Goal: Task Accomplishment & Management: Complete application form

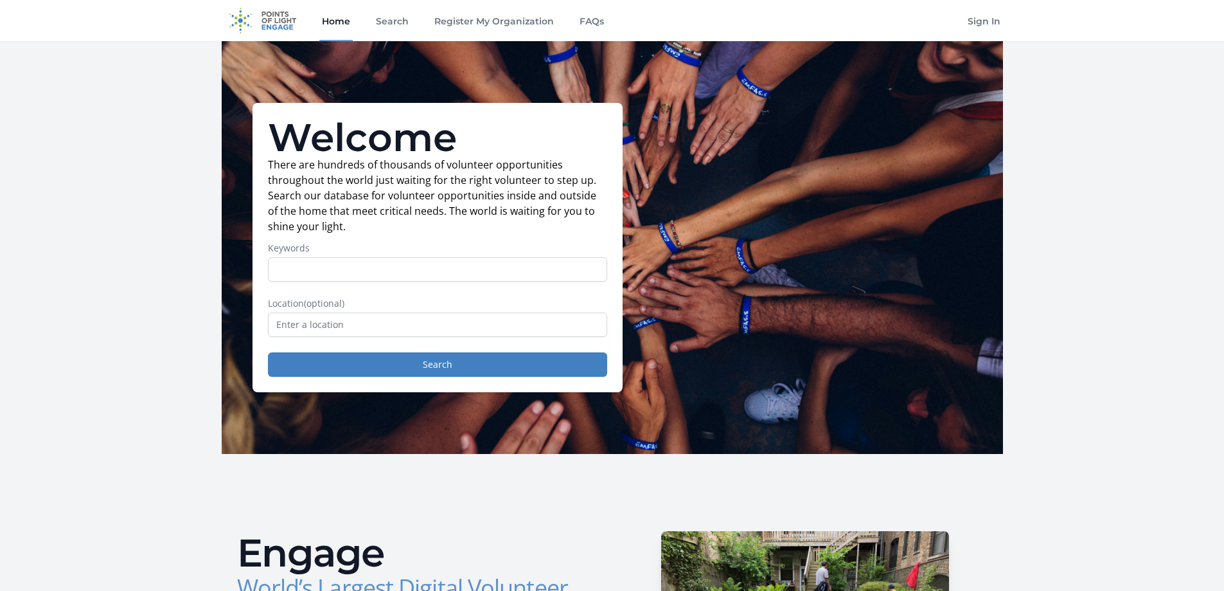
click at [403, 265] on input "Keywords" at bounding box center [437, 269] width 339 height 24
click at [519, 322] on input "text" at bounding box center [437, 324] width 339 height 24
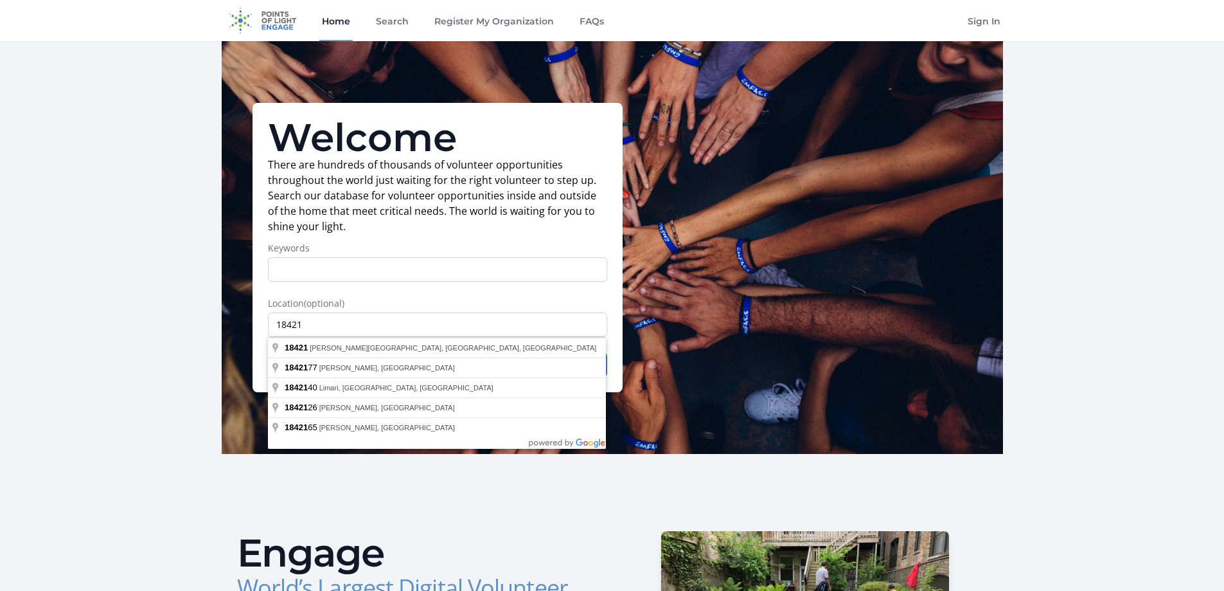
type input "[PERSON_NAME][GEOGRAPHIC_DATA], [GEOGRAPHIC_DATA]"
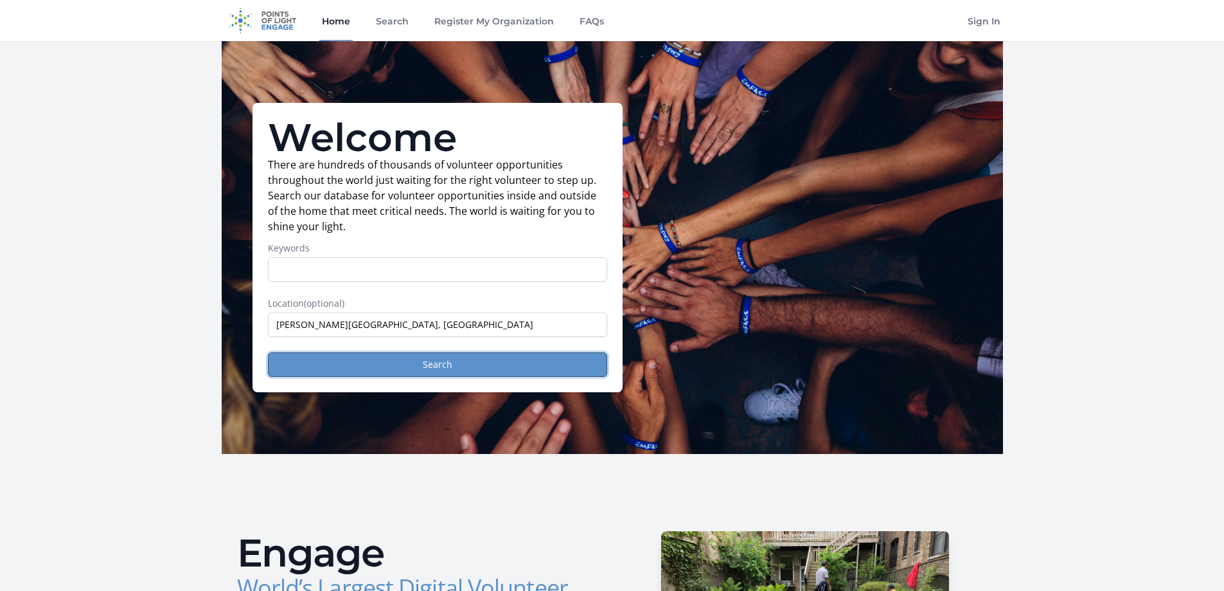
click at [456, 368] on button "Search" at bounding box center [437, 364] width 339 height 24
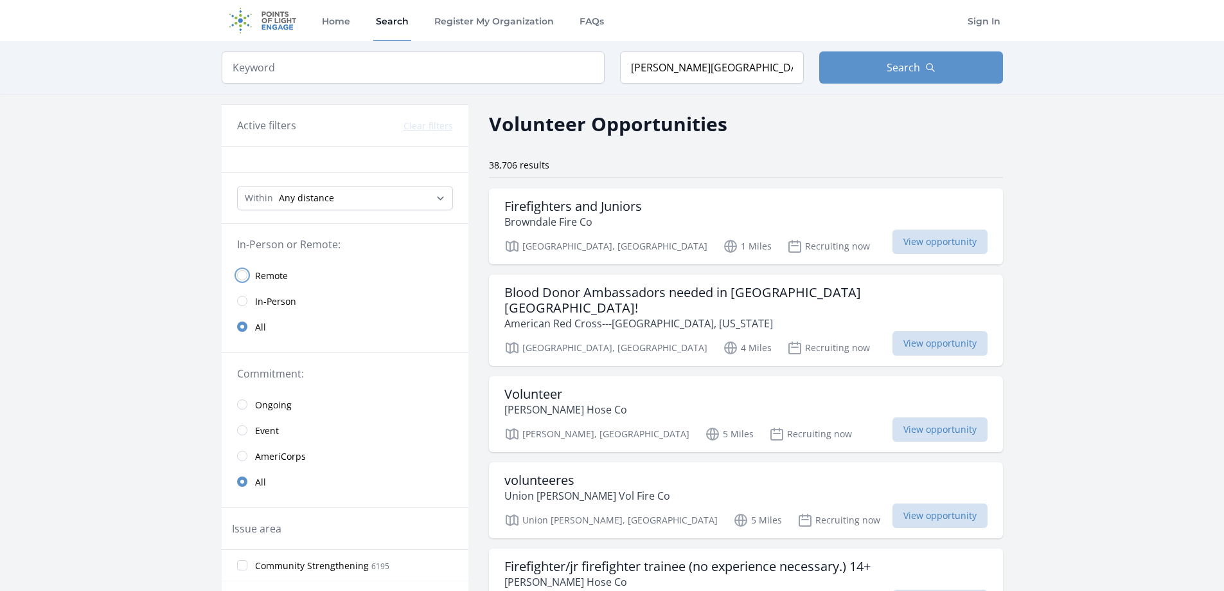
drag, startPoint x: 243, startPoint y: 276, endPoint x: 248, endPoint y: 280, distance: 6.8
click at [243, 275] on input "radio" at bounding box center [242, 275] width 10 height 10
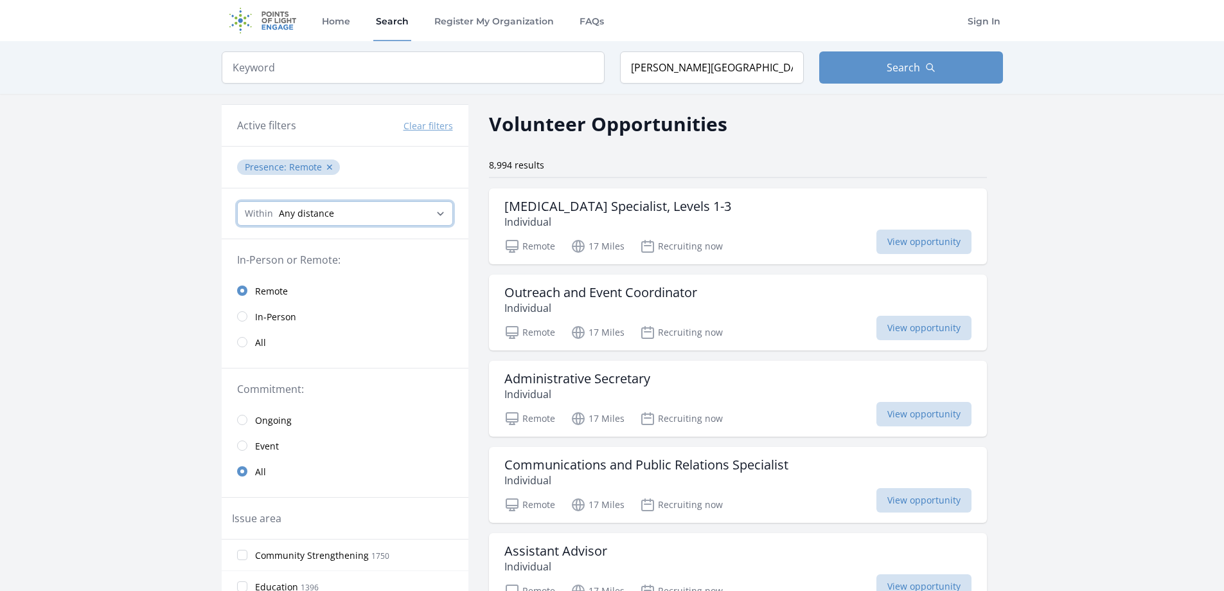
click at [438, 217] on select "Any distance , 5 Miles , 20 Miles , 50 Miles , 100 Miles" at bounding box center [345, 213] width 216 height 24
click at [237, 201] on select "Any distance , 5 Miles , 20 Miles , 50 Miles , 100 Miles" at bounding box center [345, 213] width 216 height 24
click at [330, 164] on button "✕" at bounding box center [330, 167] width 8 height 13
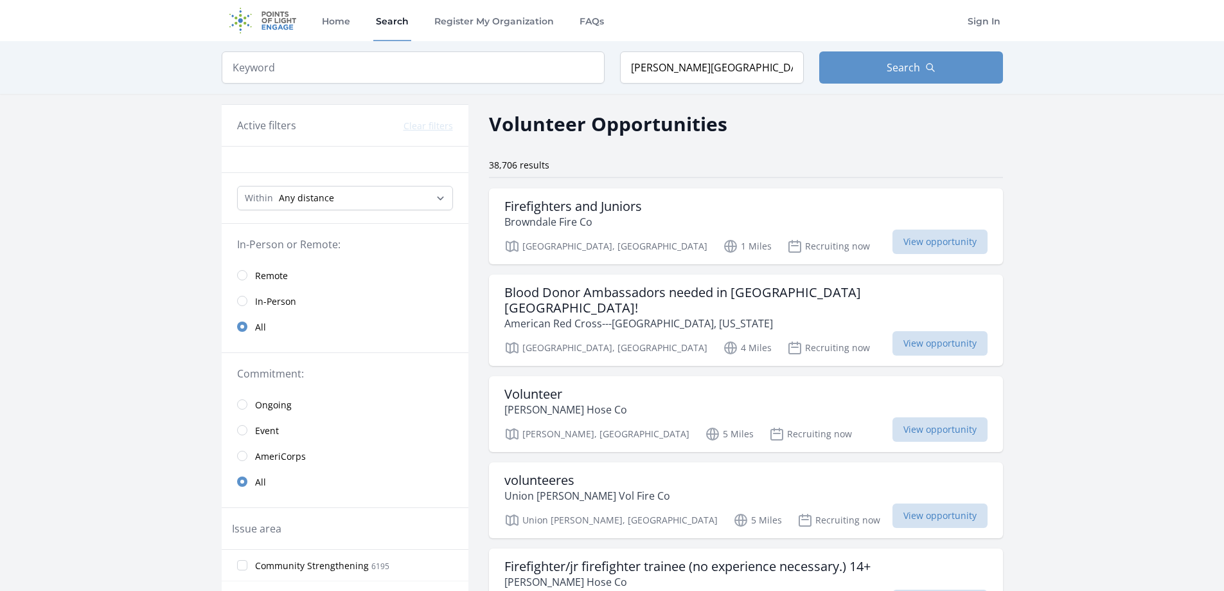
click at [246, 271] on link "Remote" at bounding box center [345, 275] width 247 height 26
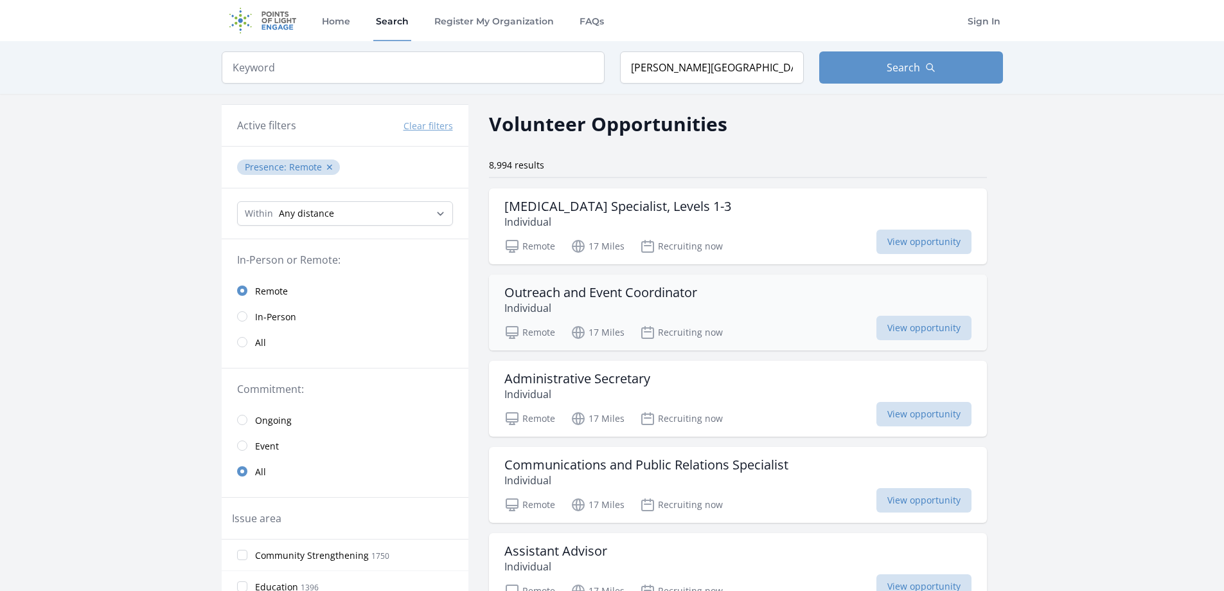
click at [578, 292] on h3 "Outreach and Event Coordinator" at bounding box center [601, 292] width 193 height 15
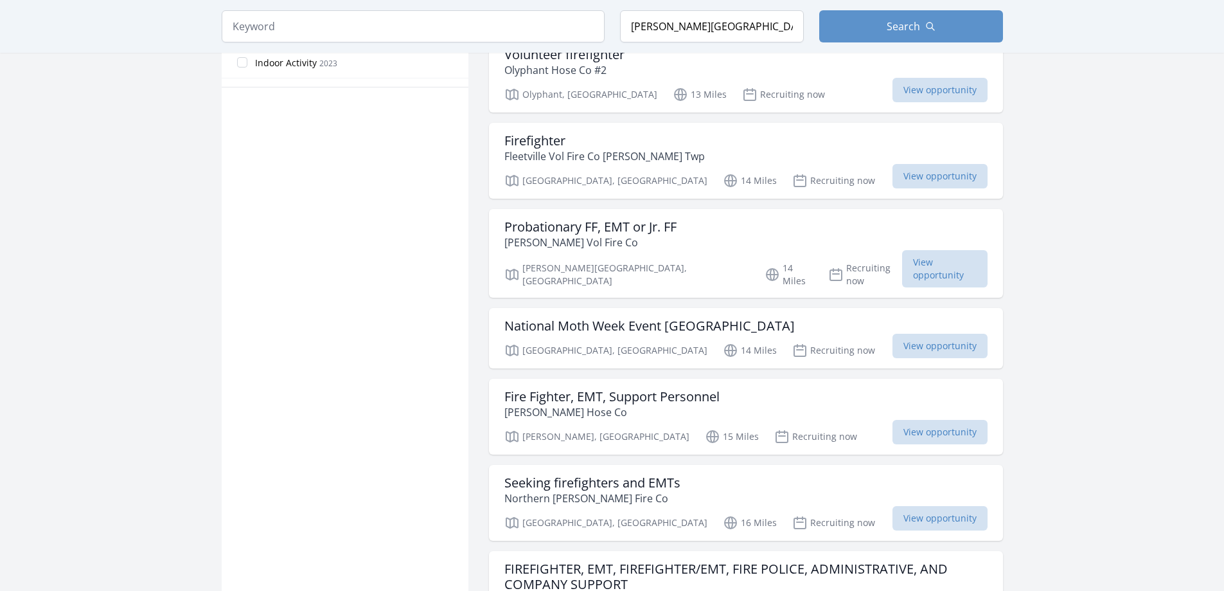
scroll to position [900, 0]
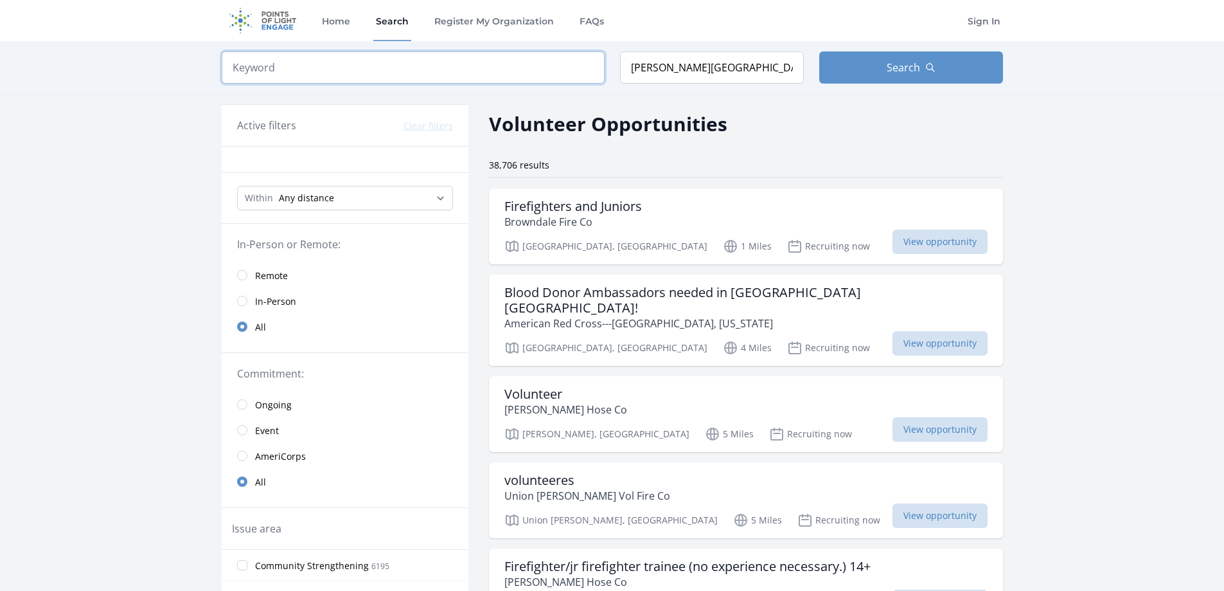
click at [452, 74] on input "search" at bounding box center [413, 67] width 383 height 32
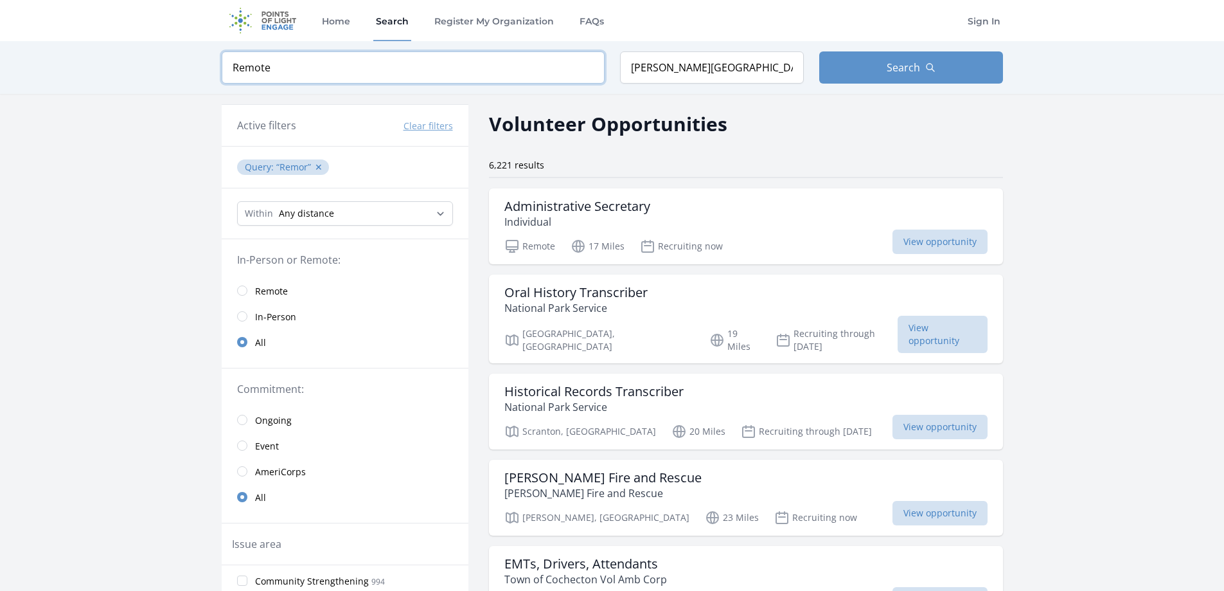
click button "submit" at bounding box center [0, 0] width 0 height 0
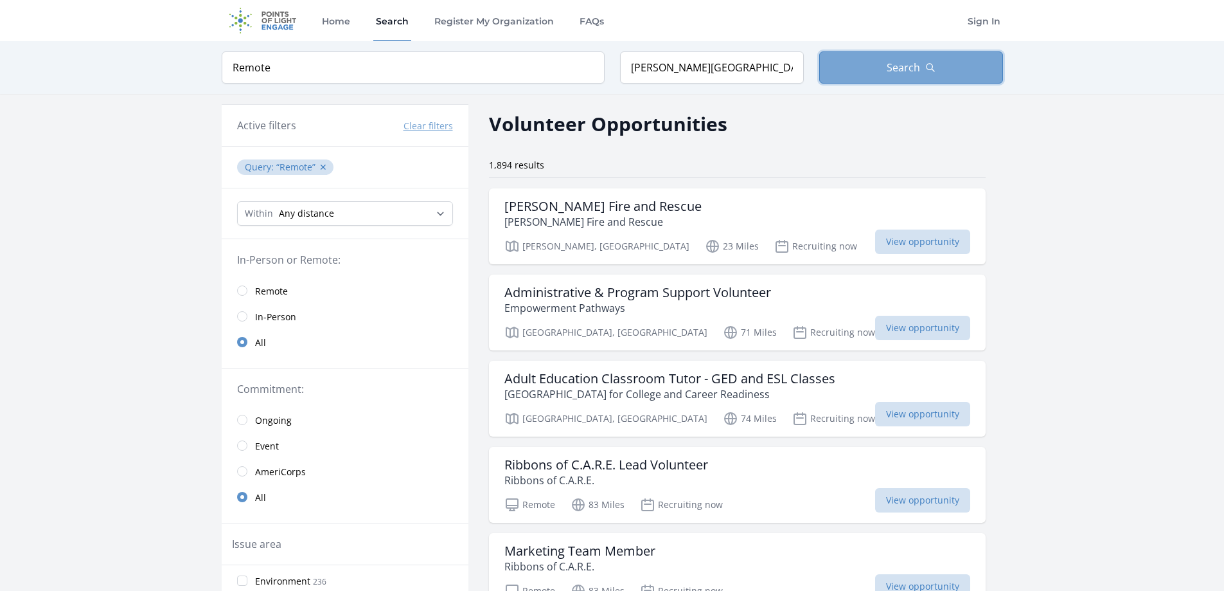
click at [906, 61] on span "Search" at bounding box center [903, 67] width 33 height 15
click at [246, 292] on input "radio" at bounding box center [242, 290] width 10 height 10
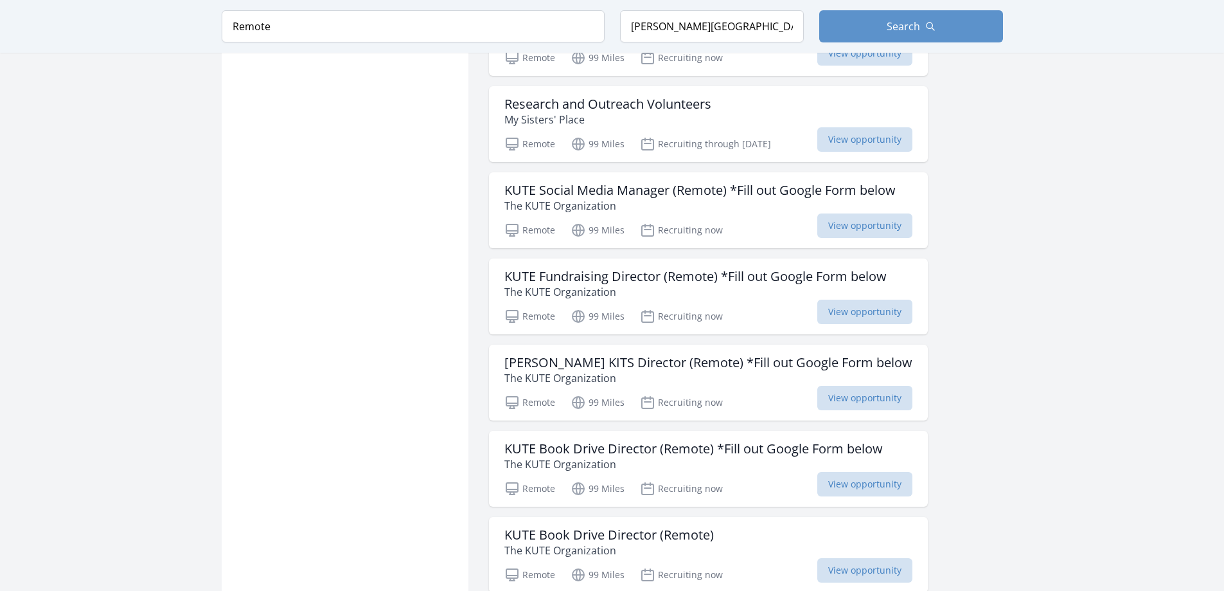
scroll to position [1350, 0]
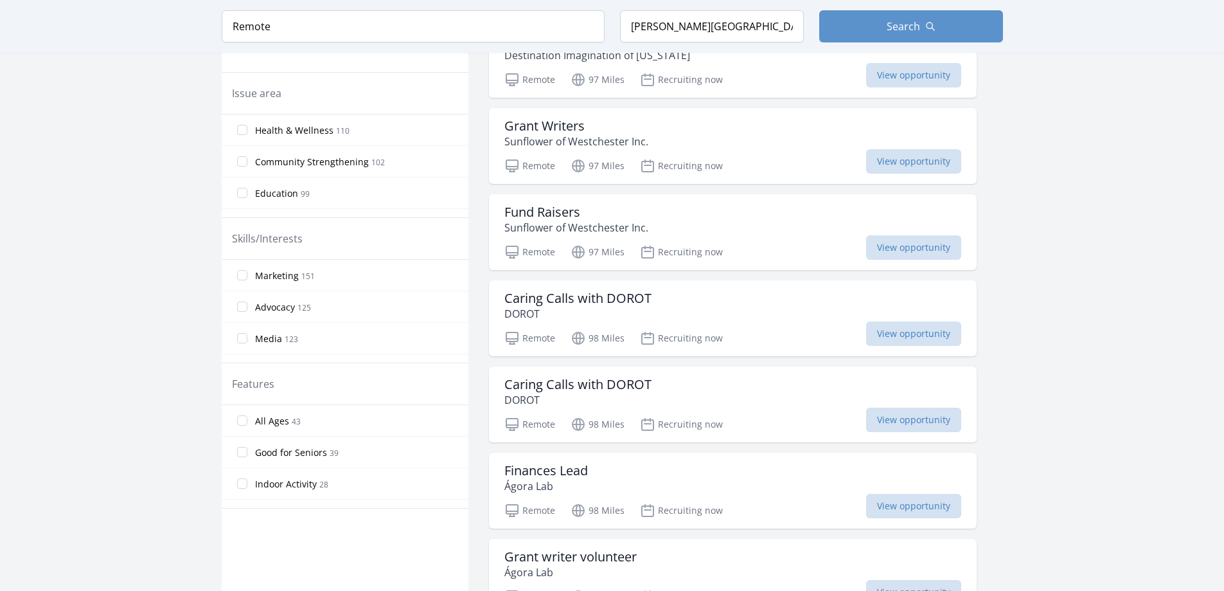
scroll to position [321, 0]
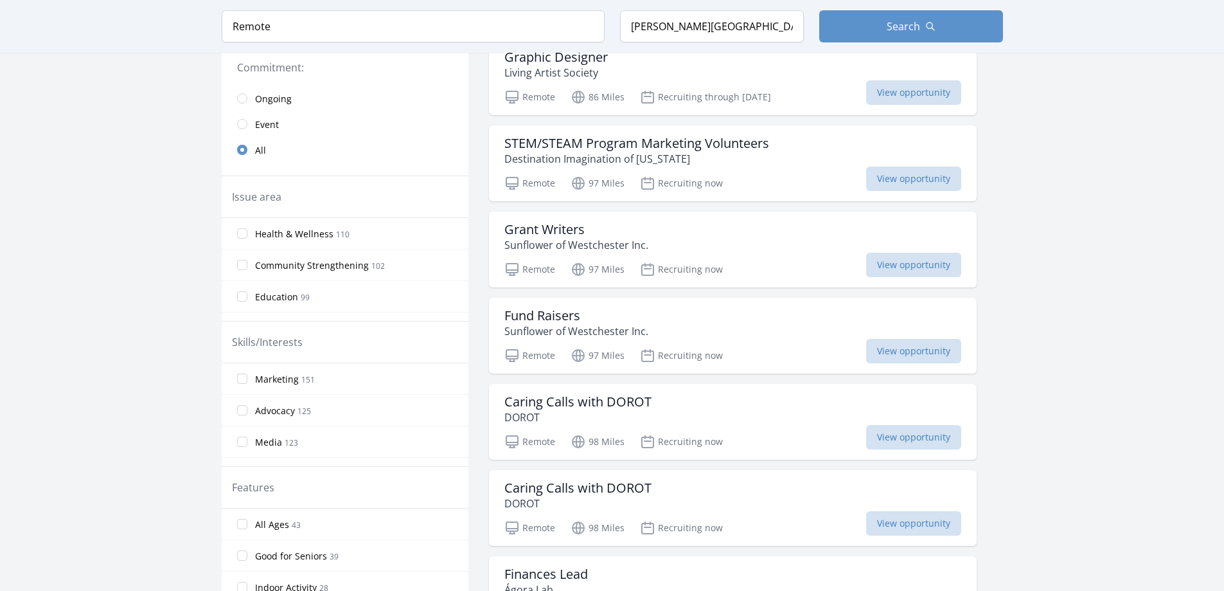
scroll to position [1350, 0]
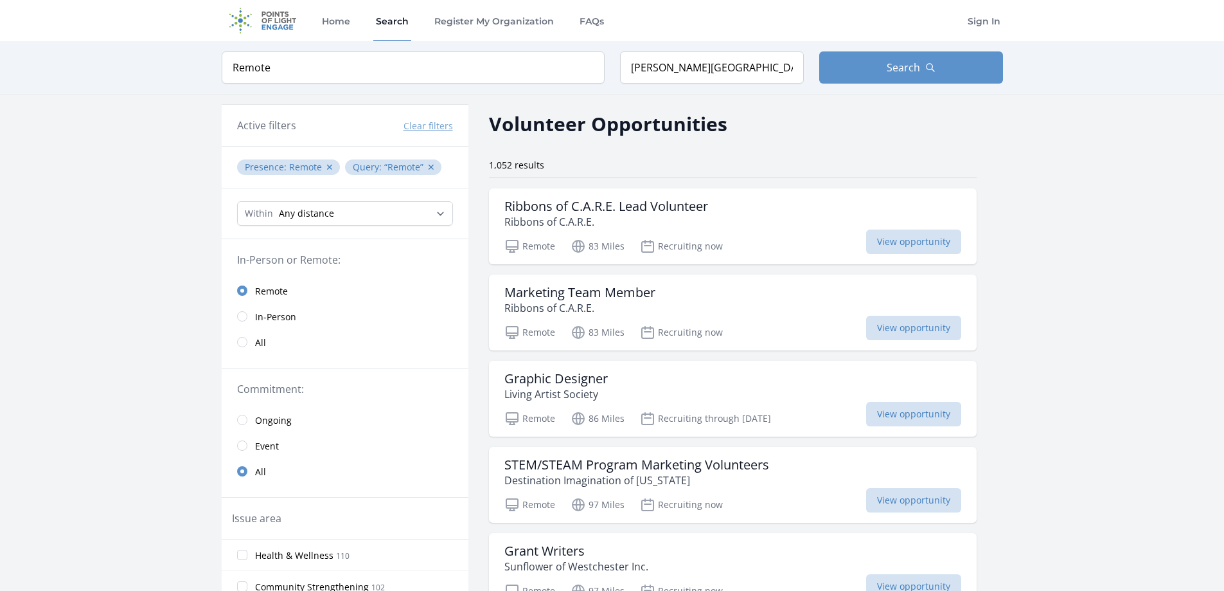
type input "Remor"
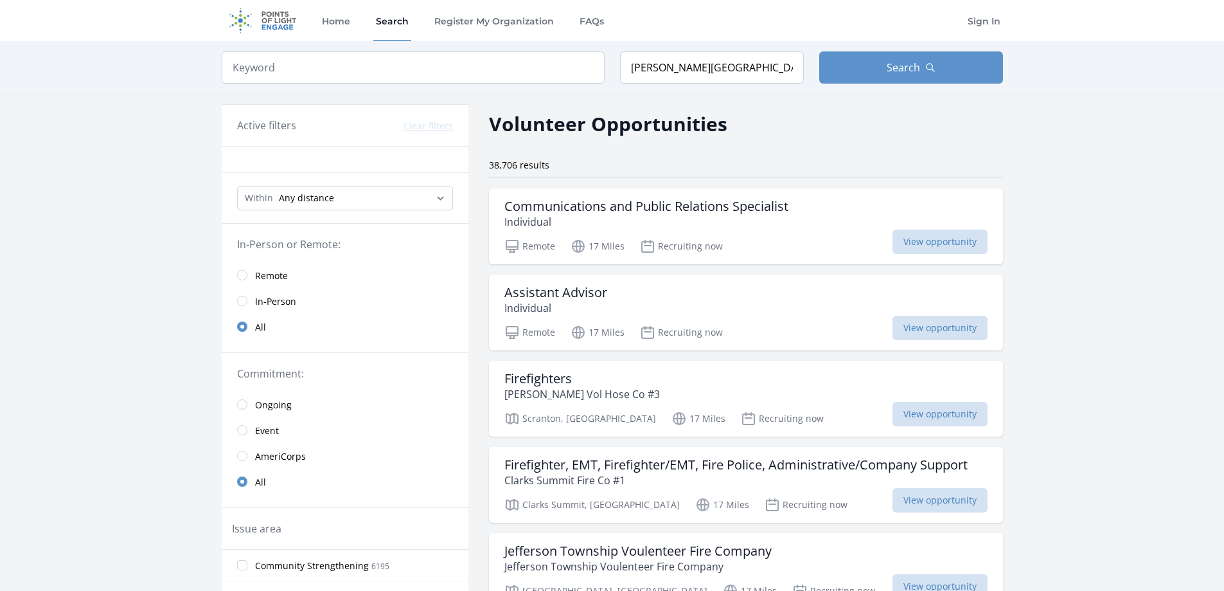
scroll to position [1414, 0]
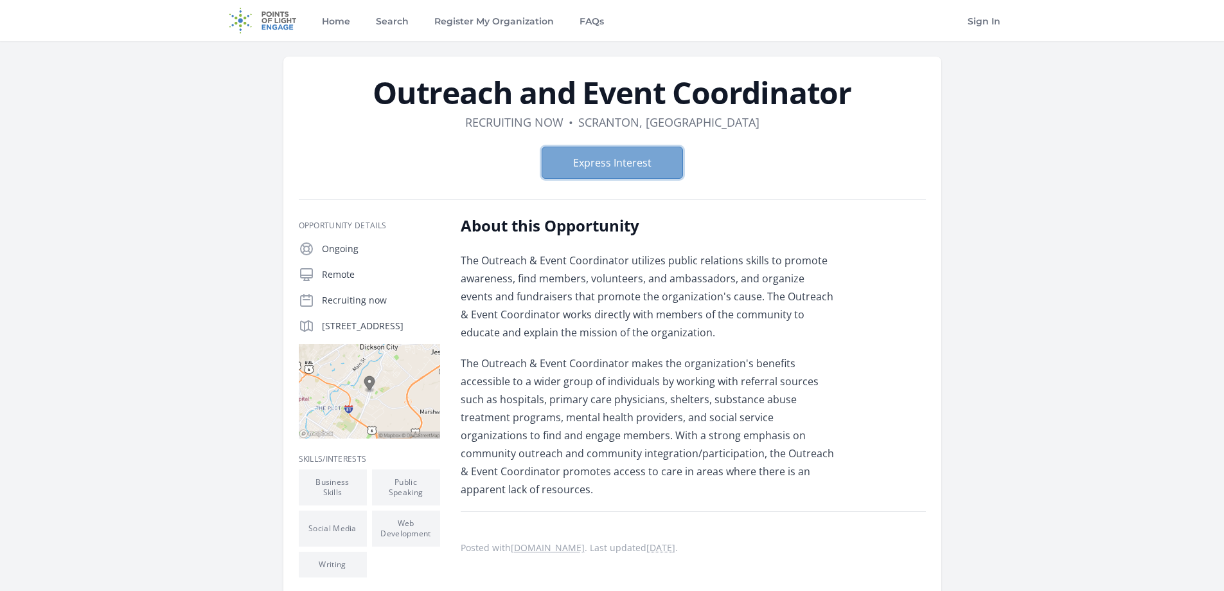
click at [605, 168] on button "Express Interest" at bounding box center [612, 163] width 141 height 32
